Goal: Download file/media

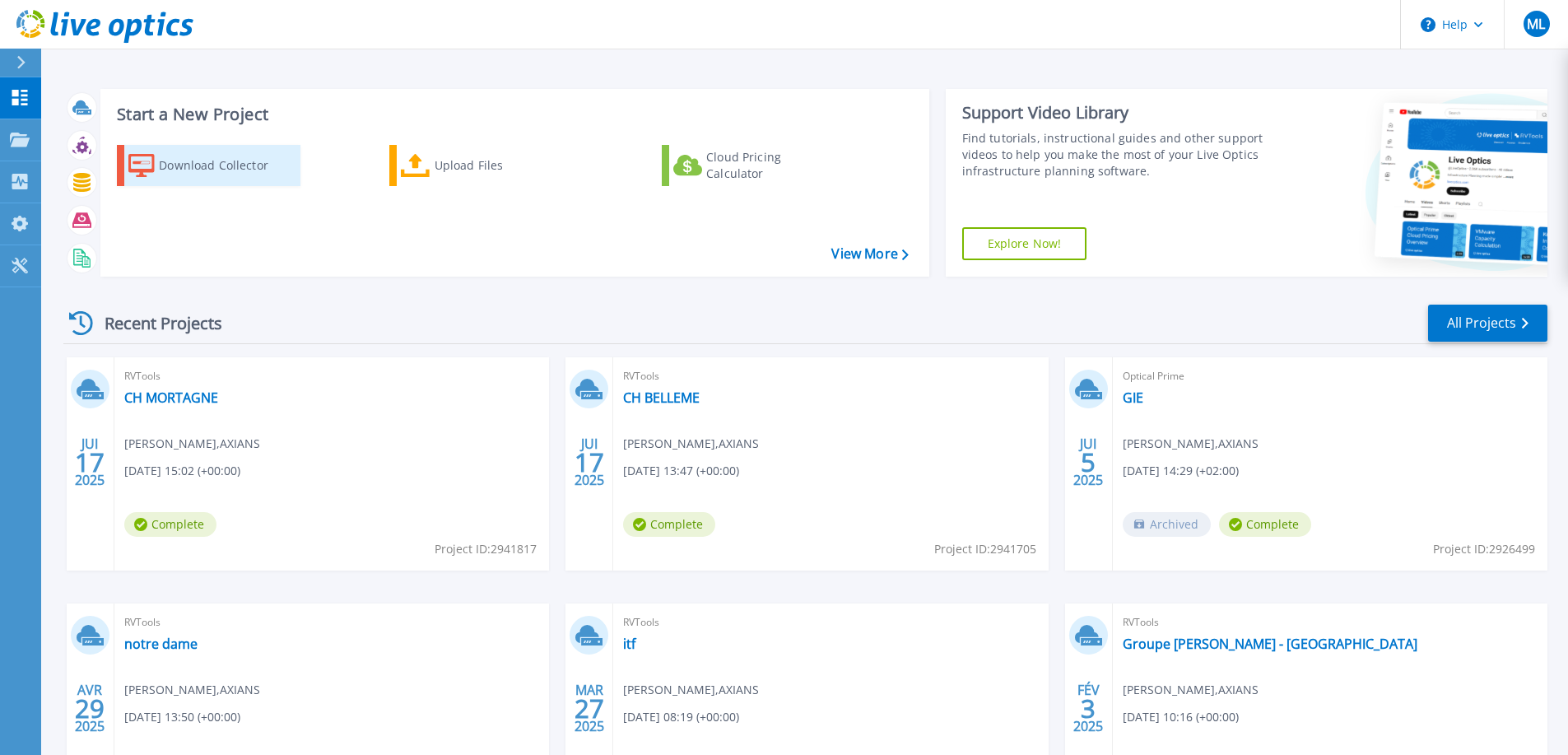
click at [142, 168] on icon at bounding box center [142, 165] width 27 height 24
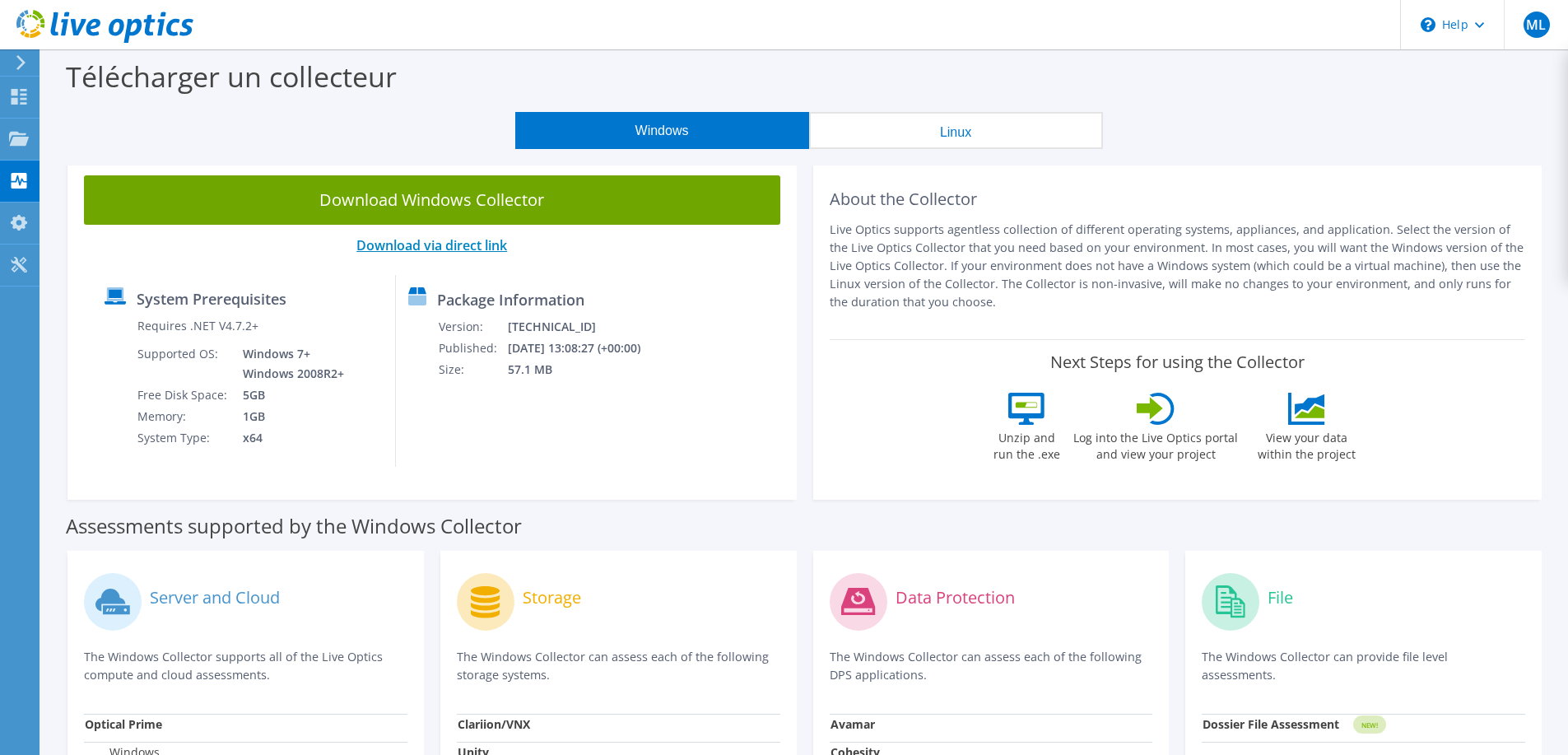
click at [488, 247] on link "Download via direct link" at bounding box center [432, 246] width 150 height 18
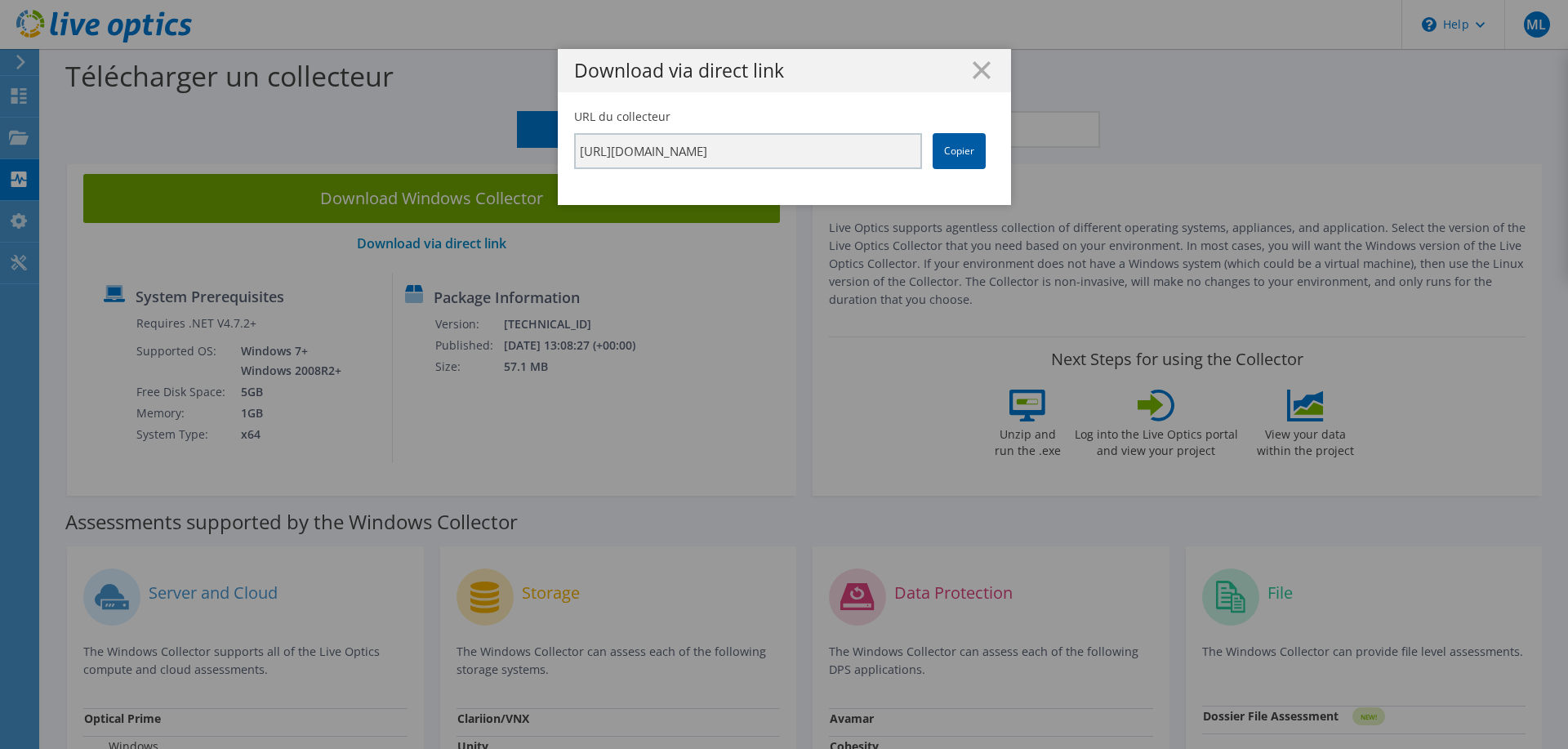
click at [966, 146] on link "Copier" at bounding box center [959, 151] width 53 height 36
click at [972, 85] on div "Download via direct link" at bounding box center [784, 70] width 453 height 43
click at [982, 67] on icon at bounding box center [982, 70] width 18 height 18
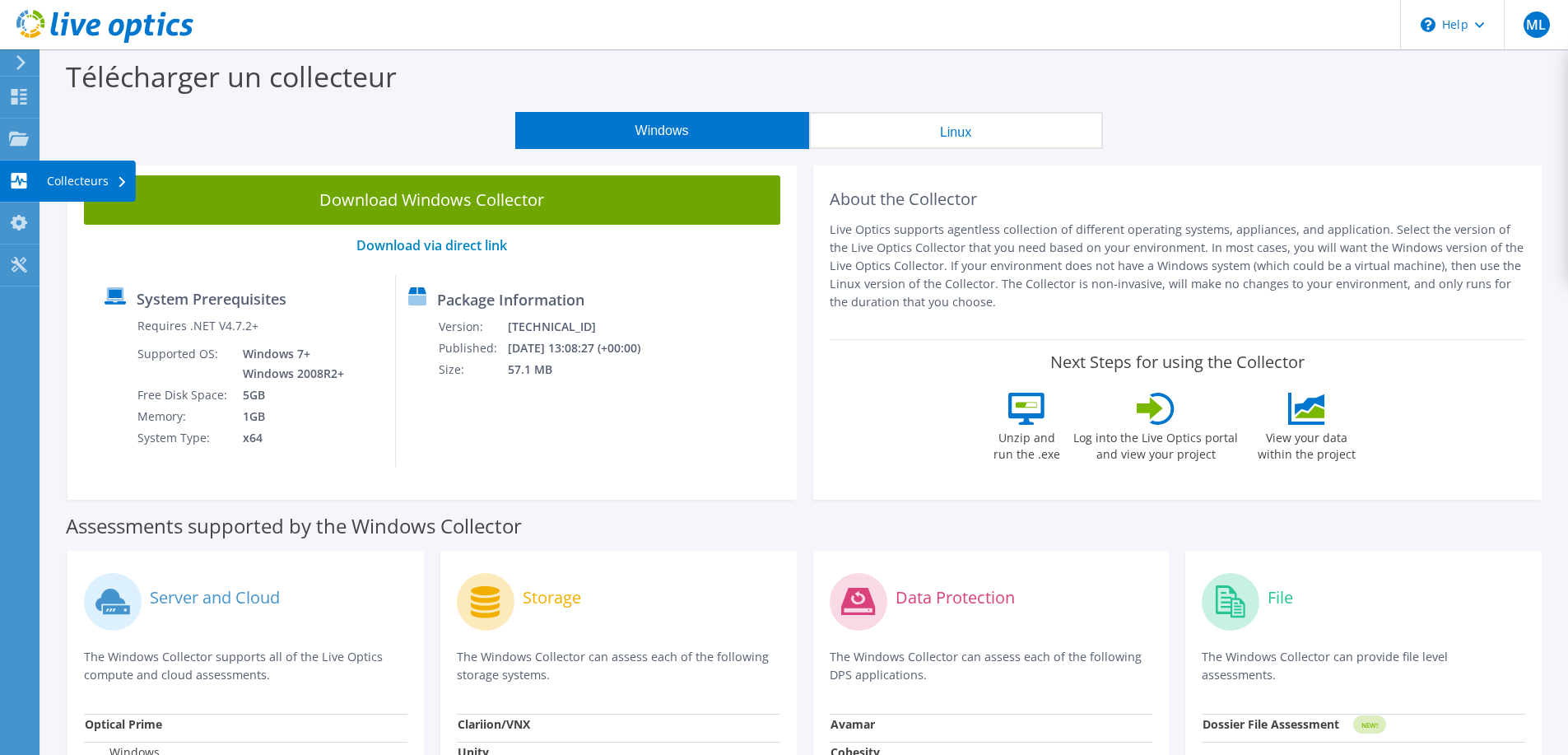
click at [23, 180] on icon at bounding box center [19, 180] width 20 height 16
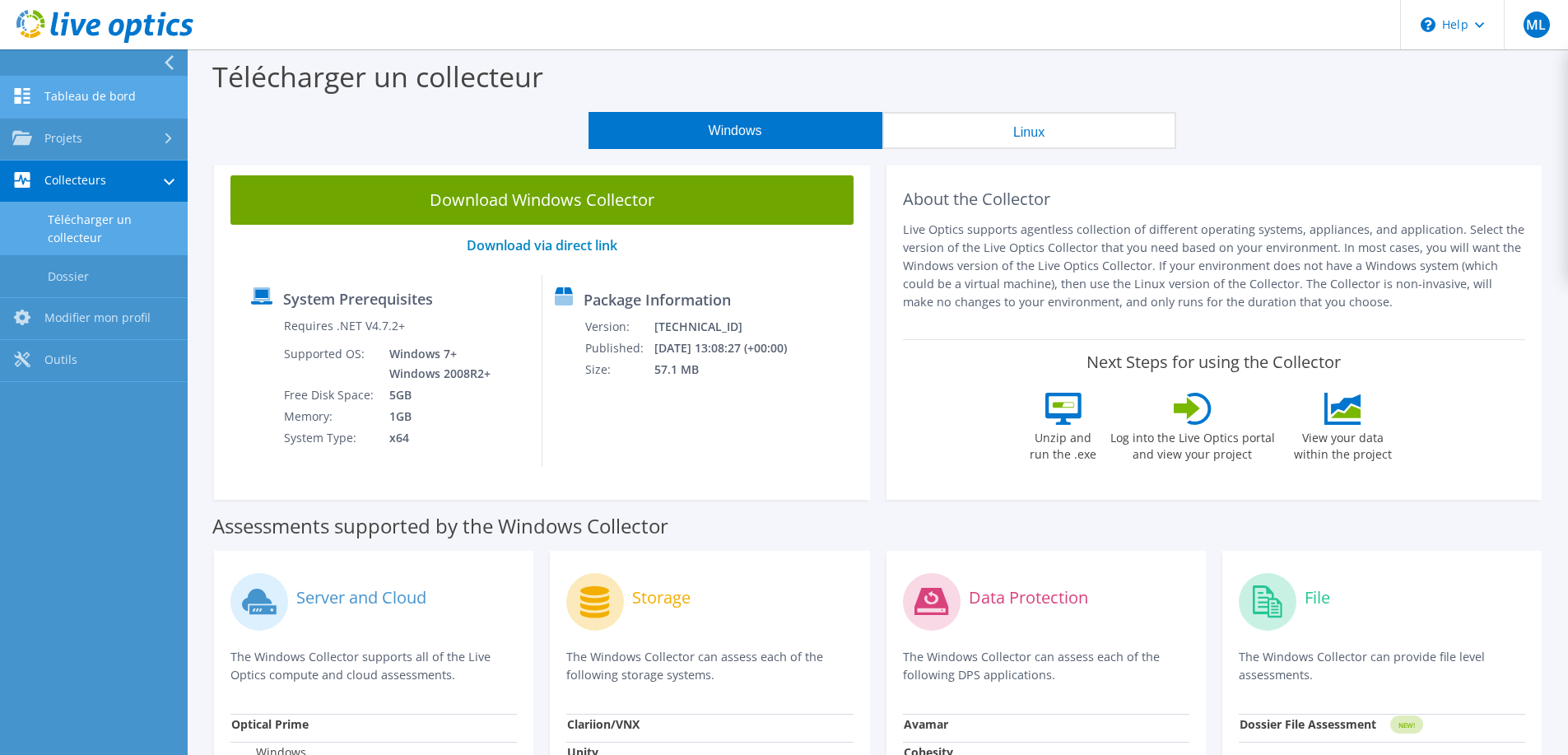
click at [107, 103] on link "Tableau de bord" at bounding box center [94, 98] width 188 height 42
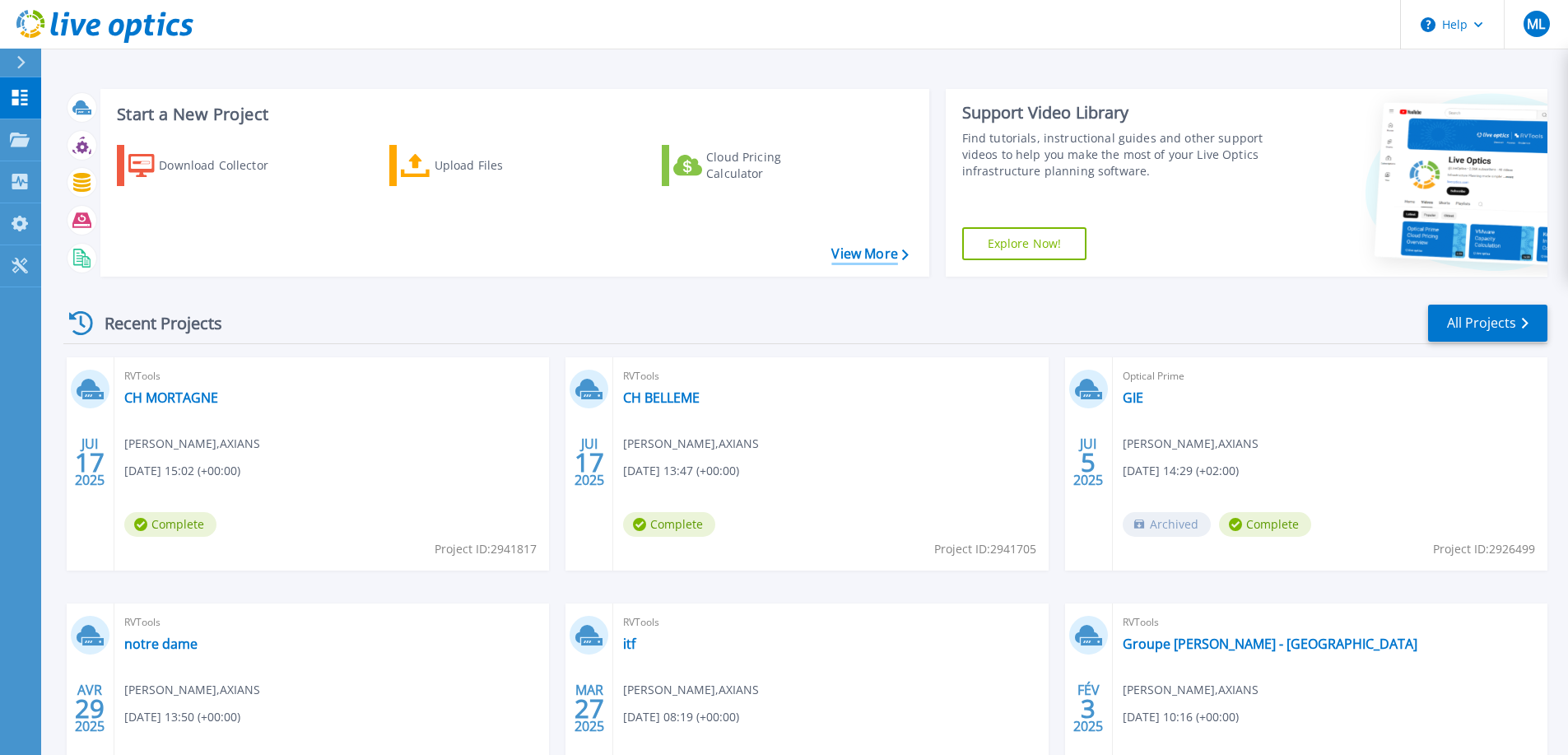
click at [881, 251] on link "View More" at bounding box center [870, 254] width 77 height 16
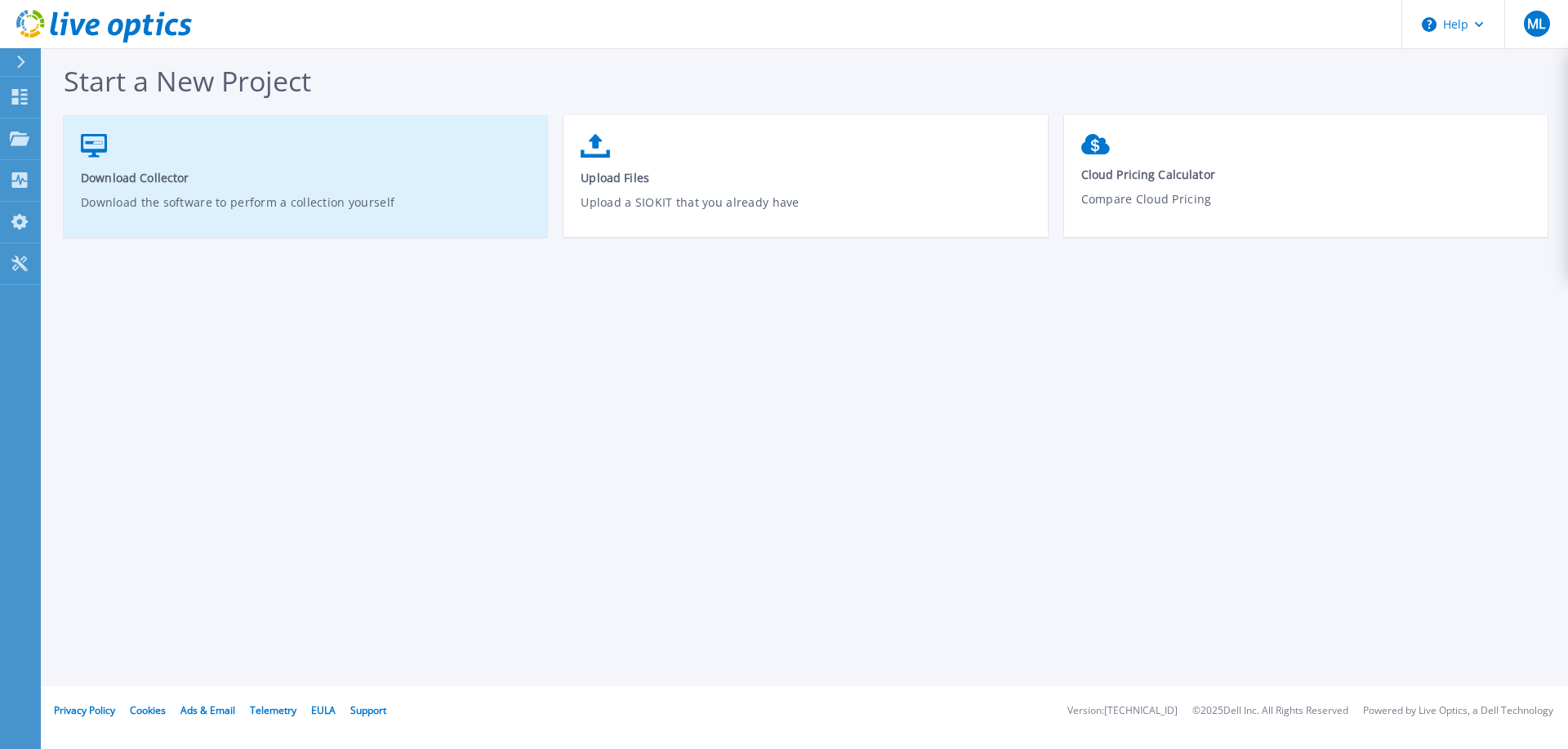
click at [408, 197] on p "Download the software to perform a collection yourself" at bounding box center [306, 212] width 450 height 37
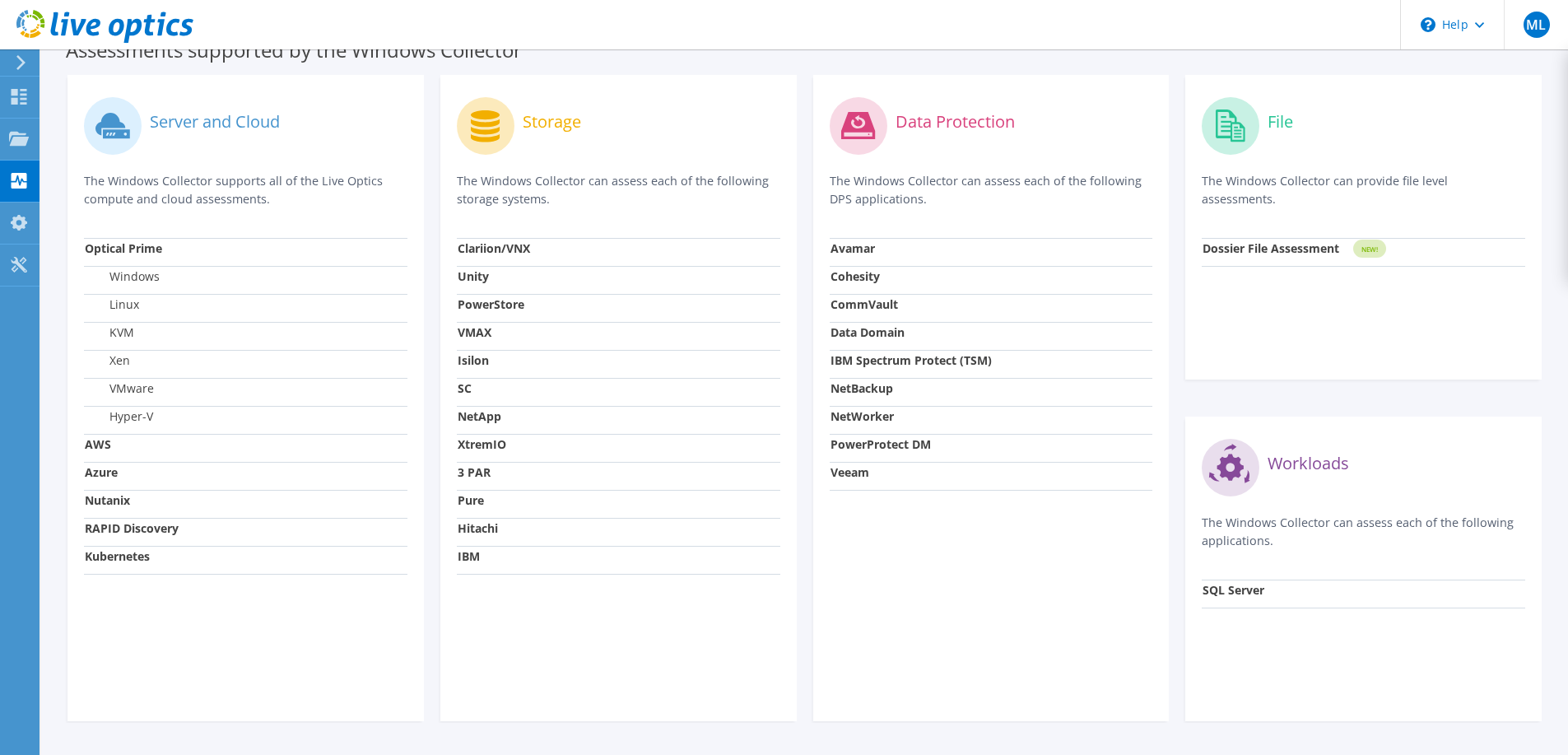
scroll to position [526, 0]
